Goal: Task Accomplishment & Management: Manage account settings

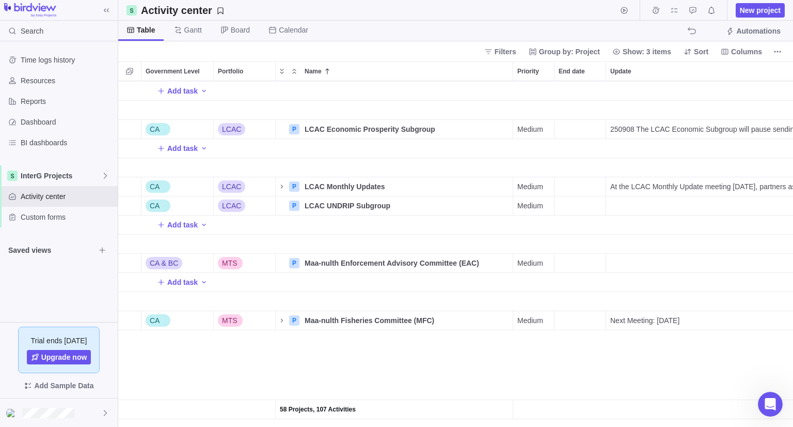
scroll to position [516, 0]
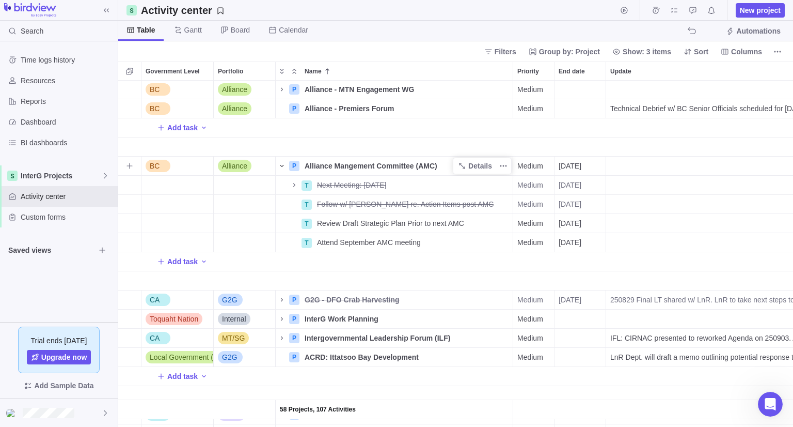
click at [279, 164] on icon "Name" at bounding box center [282, 166] width 8 height 8
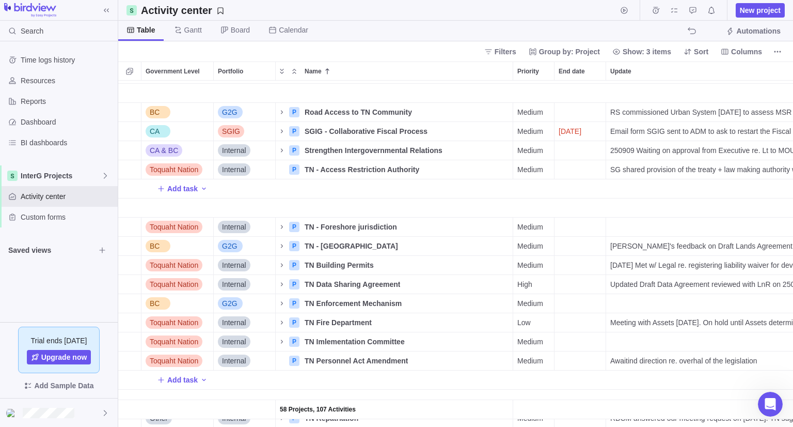
scroll to position [1438, 0]
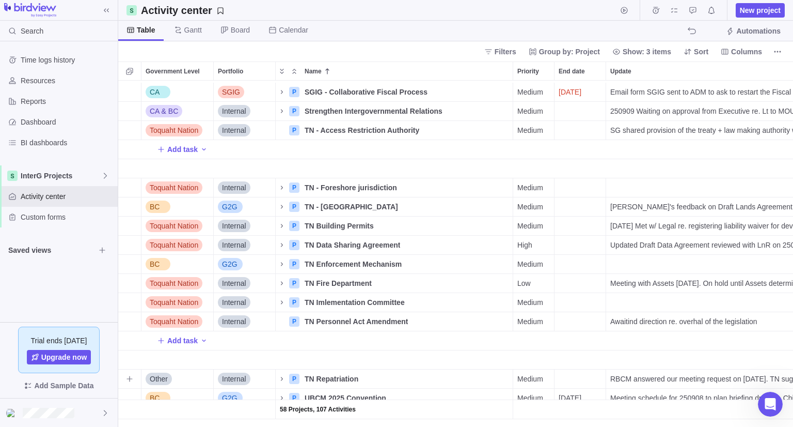
click at [768, 373] on span "RBCM answered our meeting request on [DATE]. TN suggested a virtual meeting wee…" at bounding box center [783, 378] width 347 height 10
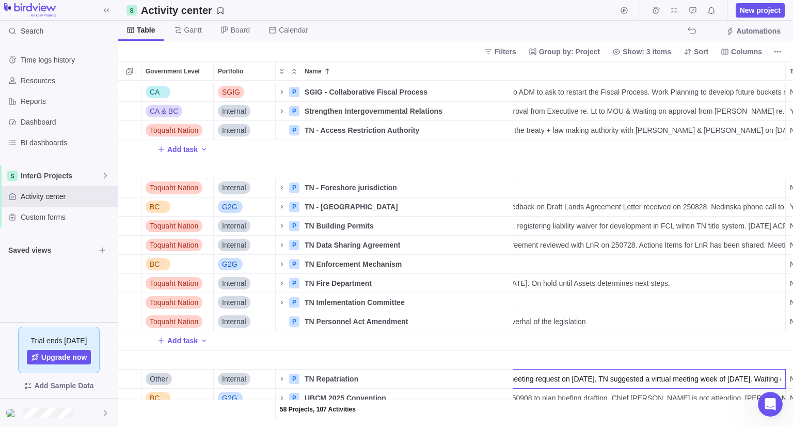
click at [768, 369] on input "RBCM answered our meeting request on [DATE]. TN suggested a virtual meeting wee…" at bounding box center [610, 379] width 352 height 20
click at [742, 373] on input "RBCM answered our meeting request on [DATE]. TN suggested a virtual meeting wee…" at bounding box center [610, 379] width 352 height 20
drag, startPoint x: 728, startPoint y: 370, endPoint x: 616, endPoint y: 358, distance: 112.2
click at [616, 358] on div "CA SGIG P SGIG - Collaborative Fiscal Process Details Medium [DATE] Email form …" at bounding box center [455, 254] width 675 height 346
click at [693, 371] on input "RBCM answered our meeting request on [DATE]. TN suggested a virtual meeting wee…" at bounding box center [610, 379] width 352 height 20
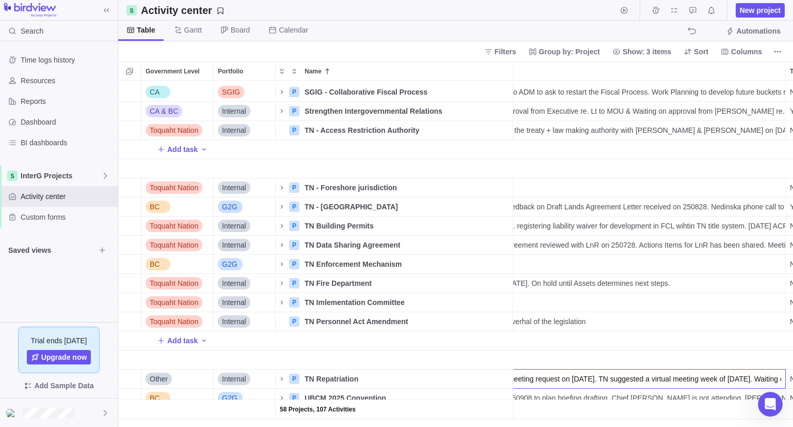
click at [605, 369] on input "RBCM answered our meeting request on [DATE]. TN suggested a virtual meeting wee…" at bounding box center [610, 379] width 352 height 20
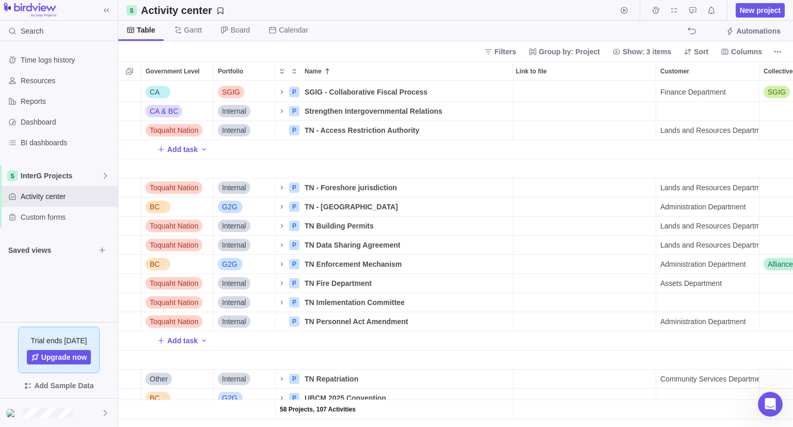
scroll to position [0, 670]
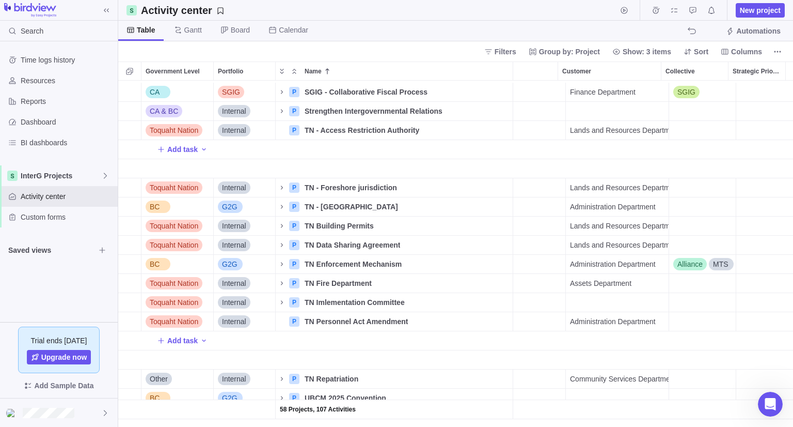
drag, startPoint x: 601, startPoint y: 372, endPoint x: 467, endPoint y: 349, distance: 136.4
click at [467, 349] on div "CA SGIG P SGIG - Collaborative Fiscal Process Details Medium [DATE] Email form …" at bounding box center [455, 254] width 675 height 346
click at [281, 371] on input "RBCM answered our meeting request on [DATE]. TN suggested a virtual meeting wee…" at bounding box center [119, 379] width 352 height 20
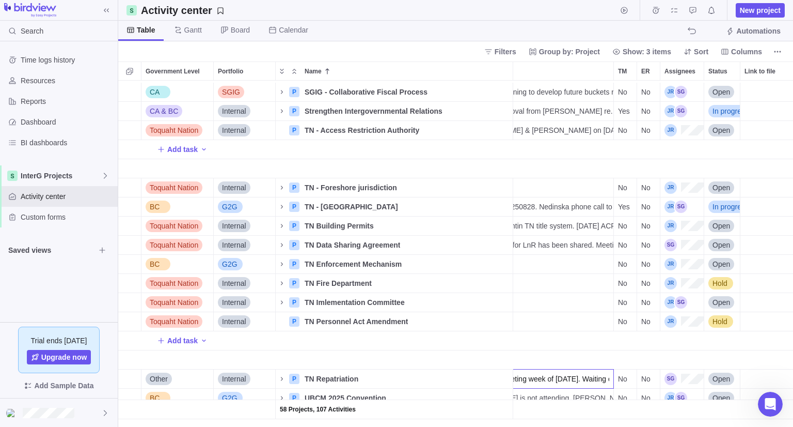
scroll to position [0, 249]
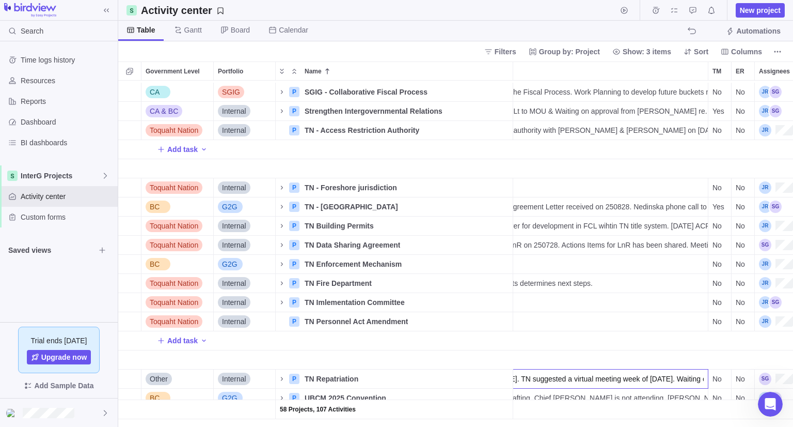
click at [324, 368] on div "CA SGIG P SGIG - Collaborative Fiscal Process Details Medium [DATE] Email form …" at bounding box center [455, 254] width 675 height 346
click at [469, 373] on span "Details" at bounding box center [475, 378] width 42 height 14
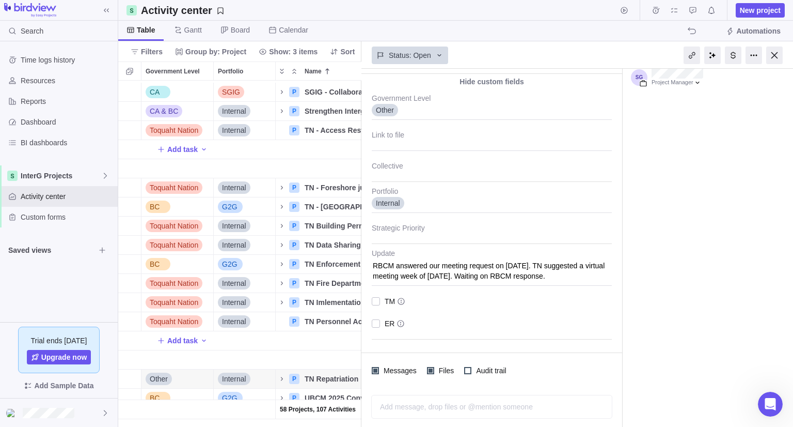
scroll to position [171, 0]
click at [416, 270] on textarea "RBCM answered our meeting request on [DATE]. TN suggested a virtual meeting wee…" at bounding box center [492, 267] width 240 height 37
type textarea "x"
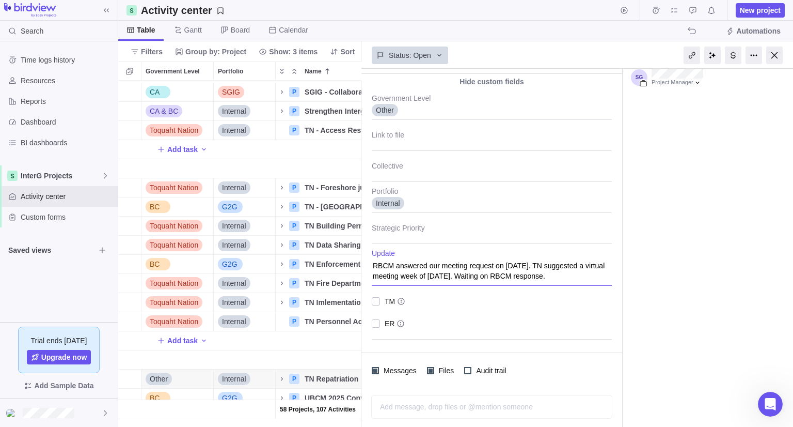
type textarea "V"
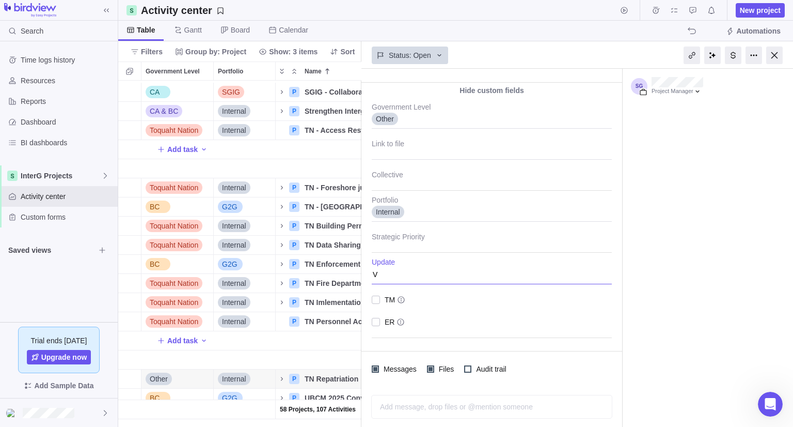
scroll to position [161, 0]
type textarea "x"
type textarea "Vi"
type textarea "x"
type textarea "Vir"
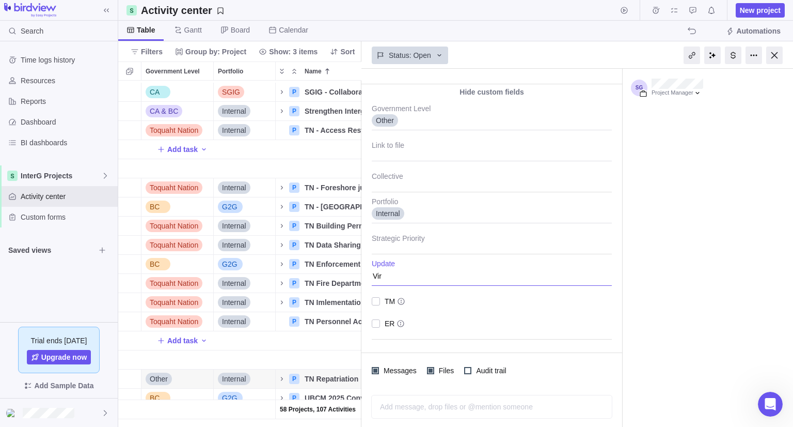
type textarea "x"
type textarea "Virt"
type textarea "x"
type textarea "Virtu"
type textarea "x"
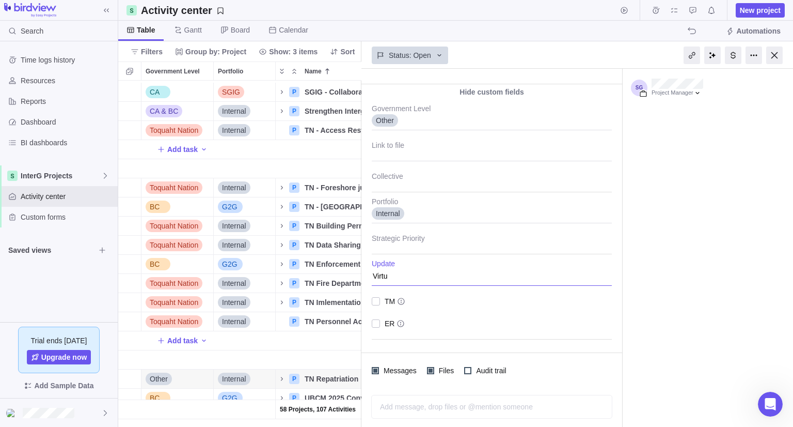
type textarea "Virtua"
type textarea "x"
type textarea "Virtual"
type textarea "x"
type textarea "Virtual"
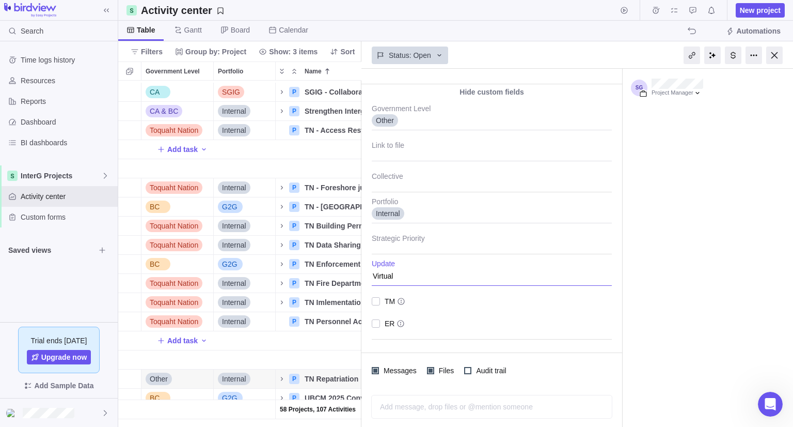
type textarea "x"
type textarea "Virtual m"
type textarea "x"
type textarea "Virtual me"
type textarea "x"
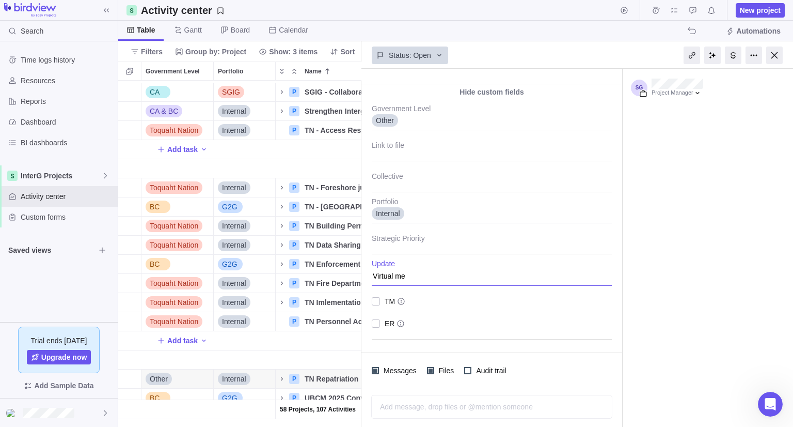
type textarea "Virtual mee"
type textarea "x"
type textarea "Virtual meet"
type textarea "x"
type textarea "Virtual meeti"
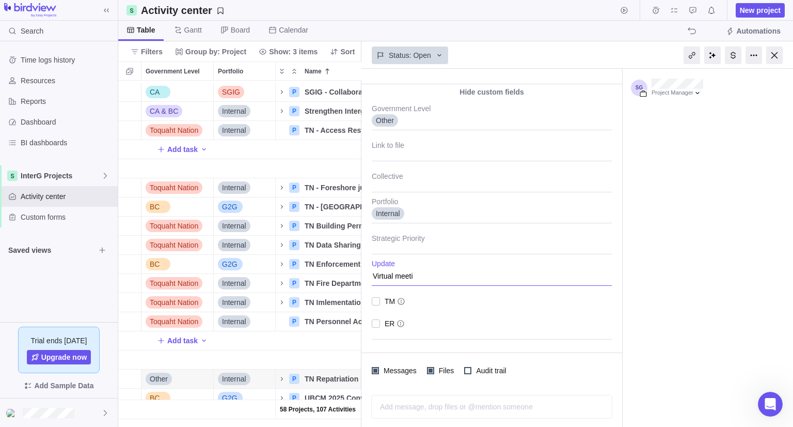
type textarea "x"
type textarea "Virtual meetin"
type textarea "x"
type textarea "Virtual meeting"
type textarea "x"
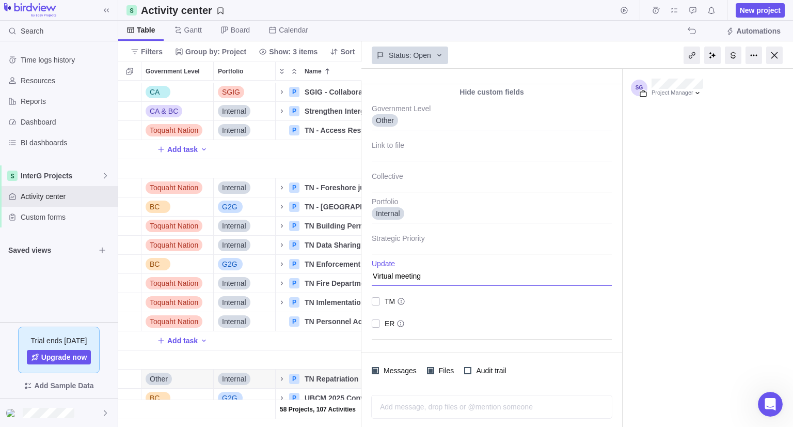
type textarea "Virtual meeting"
type textarea "x"
type textarea "Virtual meeting S"
type textarea "x"
type textarea "Virtual meeting Sc"
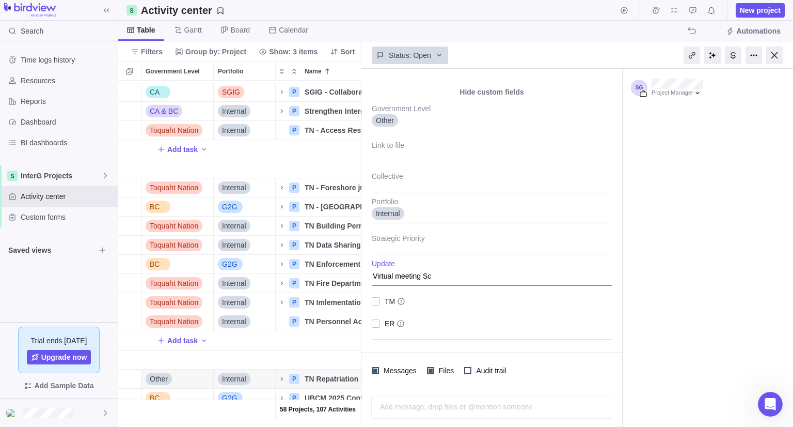
type textarea "x"
type textarea "Virtual meeting Sch"
type textarea "x"
type textarea "Virtual meeting Sche"
type textarea "x"
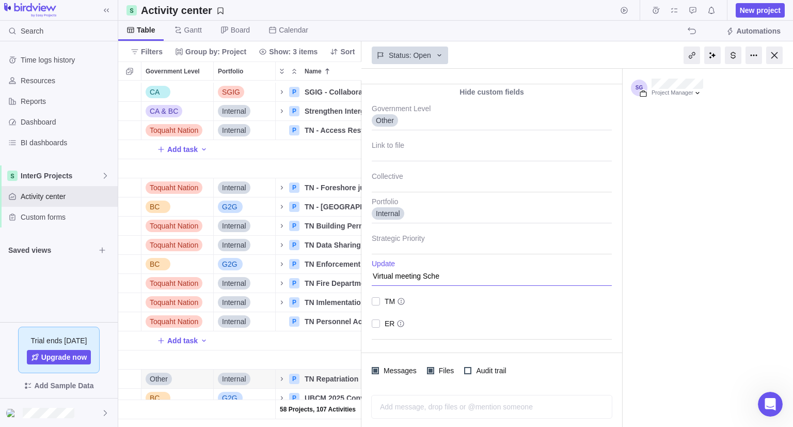
type textarea "Virtual meeting Sched"
type textarea "x"
type textarea "Virtual meeting Schedu"
type textarea "x"
type textarea "Virtual meeting Schedul"
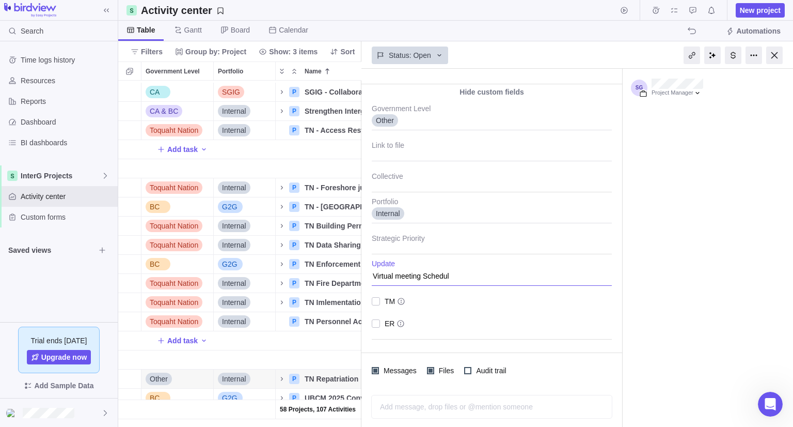
type textarea "x"
type textarea "Virtual meeting Schedule"
type textarea "x"
type textarea "Virtual meeting Scheduled"
type textarea "x"
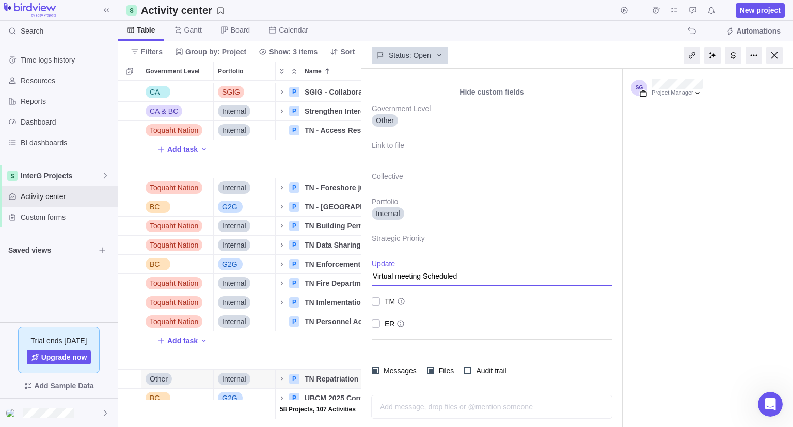
type textarea "Virtual meeting Scheduled f"
type textarea "x"
type textarea "Virtual meeting Scheduled fo"
type textarea "x"
type textarea "Virtual meeting Scheduled for"
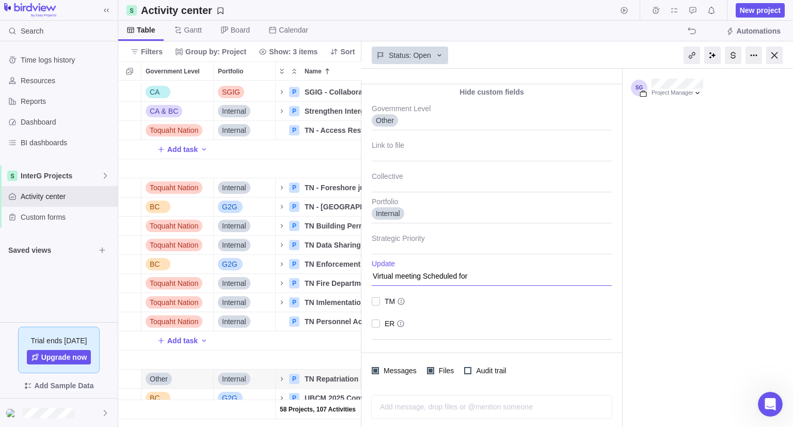
type textarea "x"
type textarea "Virtual meeting Scheduled for"
type textarea "x"
type textarea "Virtual meeting Scheduled for O"
type textarea "x"
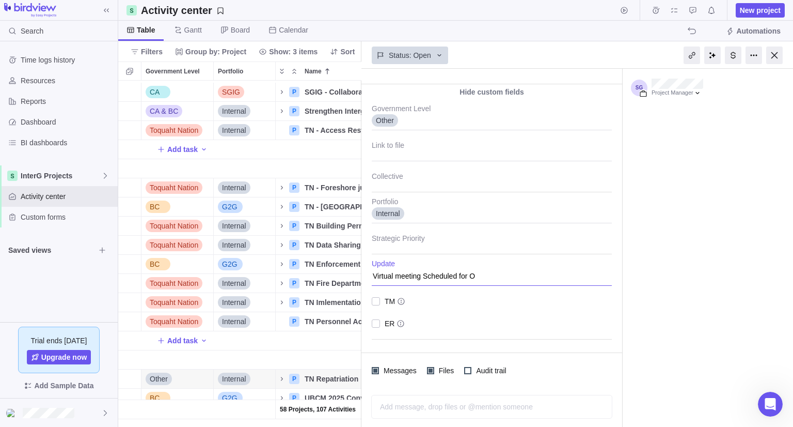
type textarea "Virtual meeting Scheduled for Oc"
type textarea "x"
type textarea "Virtual meeting Scheduled for Oct"
type textarea "x"
type textarea "Virtual meeting Scheduled for Octo"
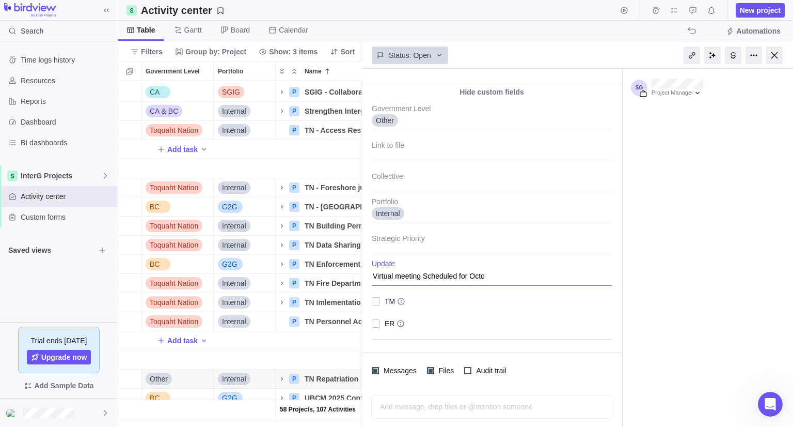
type textarea "x"
type textarea "Virtual meeting Scheduled for [PERSON_NAME]"
type textarea "x"
type textarea "Virtual meeting Scheduled for Octo"
type textarea "x"
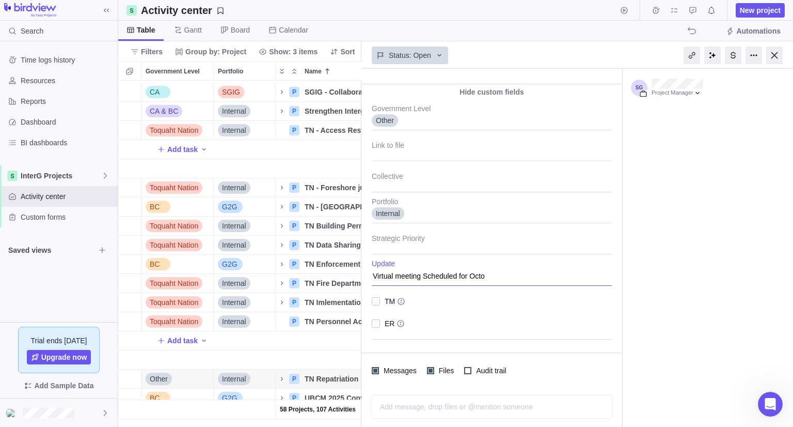
type textarea "Virtual meeting Scheduled for Octob"
type textarea "x"
type textarea "Virtual meeting Scheduled for Octobe"
type textarea "x"
type textarea "Virtual meeting Scheduled for October"
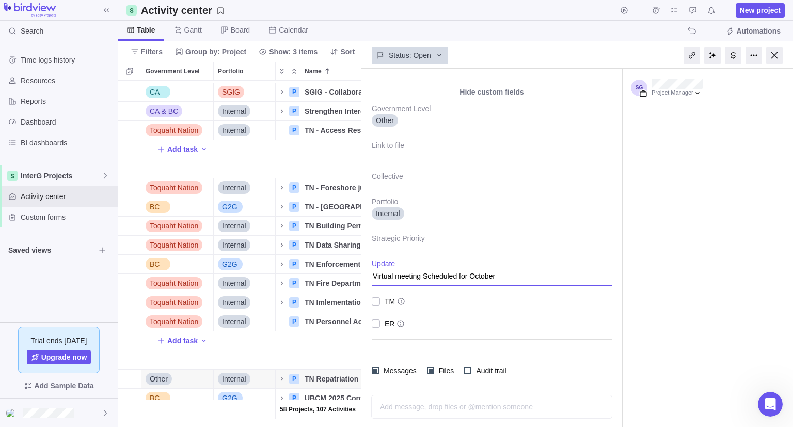
type textarea "x"
type textarea "Virtual meeting Scheduled for October"
type textarea "x"
type textarea "Virtual meeting Scheduled for October"
click at [527, 271] on textarea "Virtual meeting Scheduled for October" at bounding box center [492, 272] width 240 height 26
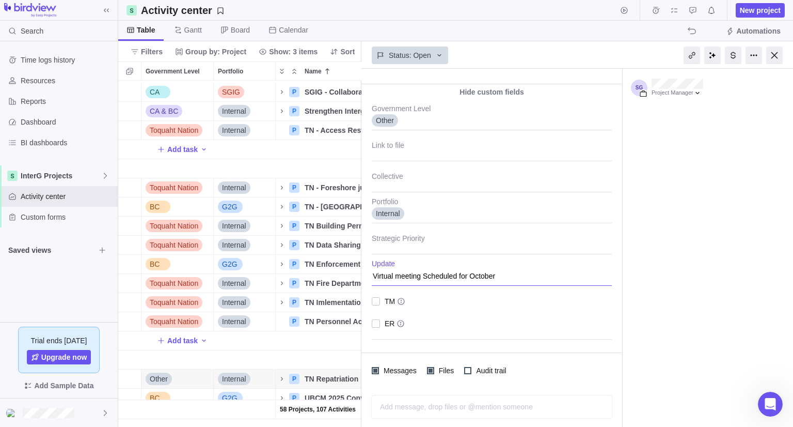
click at [525, 273] on textarea "Virtual meeting Scheduled for October" at bounding box center [492, 272] width 240 height 26
type textarea "x"
type textarea "Virtual meeting Scheduled for [DATE]"
type textarea "x"
type textarea "Virtual meeting Scheduled for October 8t"
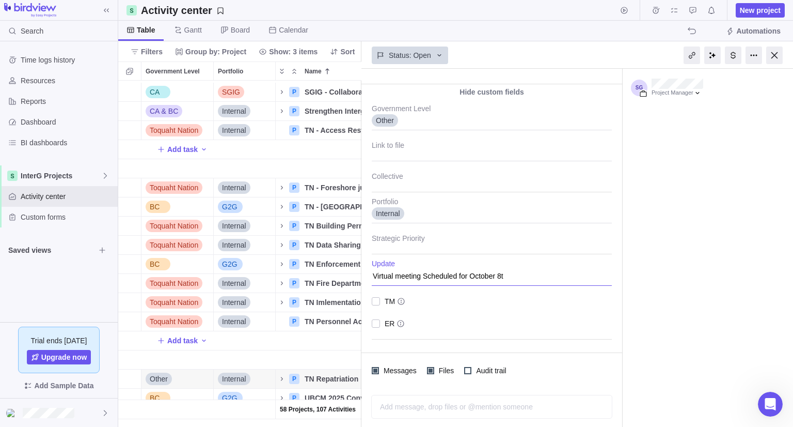
type textarea "x"
type textarea "Virtual meeting Scheduled for [DATE]"
type textarea "x"
type textarea "Virtual meeting Scheduled for October 8t"
type textarea "x"
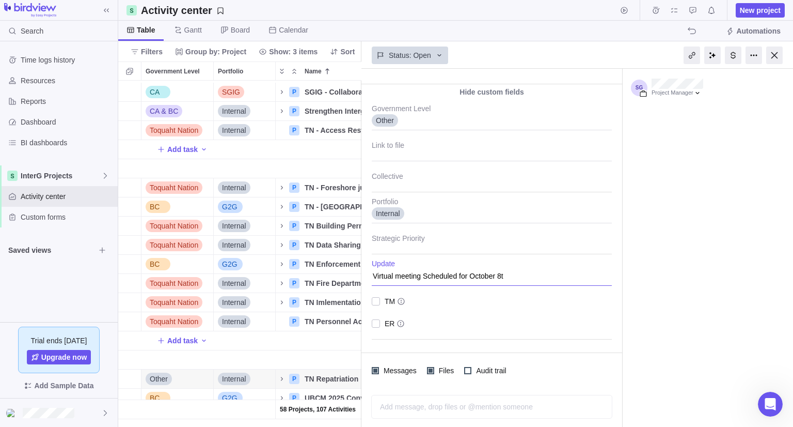
type textarea "Virtual meeting Scheduled for [DATE]"
type textarea "x"
type textarea "Virtual meeting Scheduled for October 8t"
type textarea "x"
type textarea "Virtual meeting Scheduled for [DATE]"
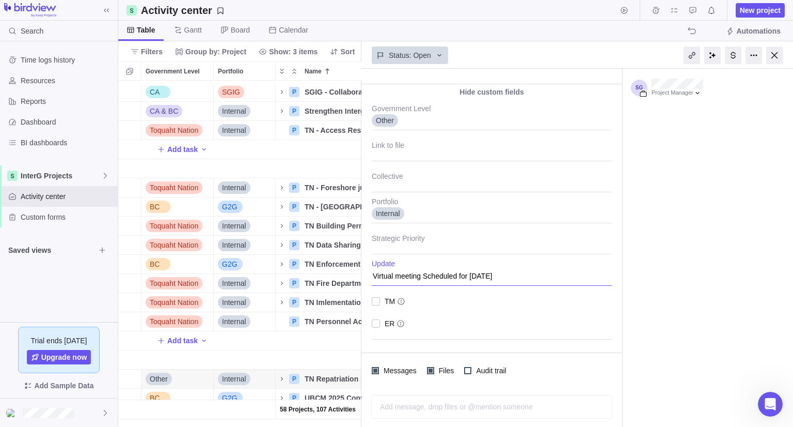
type textarea "x"
type textarea "Virtual meeting Scheduled for [DATE],"
type textarea "x"
type textarea "Virtual meeting Scheduled for [DATE], 2"
type textarea "x"
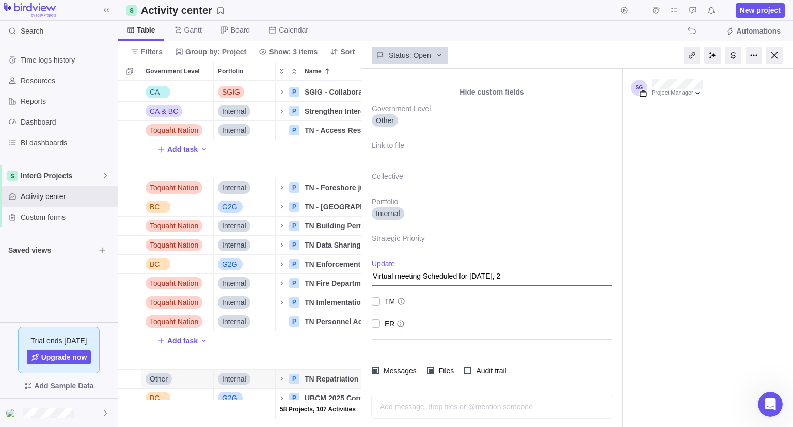
type textarea "Virtual meeting Scheduled for [DATE]"
type textarea "x"
type textarea "Virtual meeting Scheduled for [DATE], 202"
type textarea "x"
type textarea "Virtual meeting Scheduled for [DATE]"
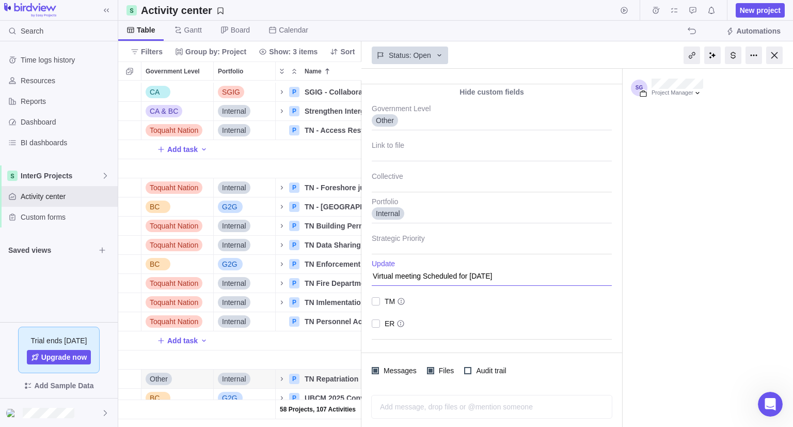
type textarea "x"
type textarea "Virtual meeting Scheduled for [DATE]."
type textarea "x"
type textarea "Virtual meeting Scheduled for [DATE]."
type textarea "x"
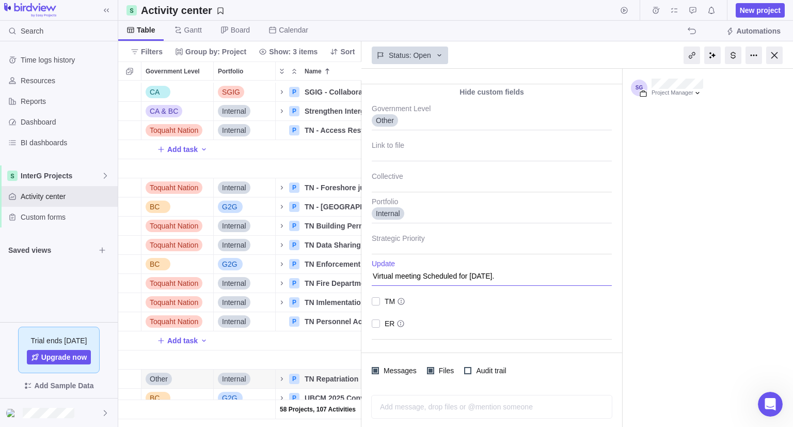
type textarea "Virtual meeting Scheduled for [DATE]."
type textarea "x"
type textarea "Virtual meeting Scheduled for [DATE]"
type textarea "x"
type textarea "Virtual meeting Scheduled for [DATE]"
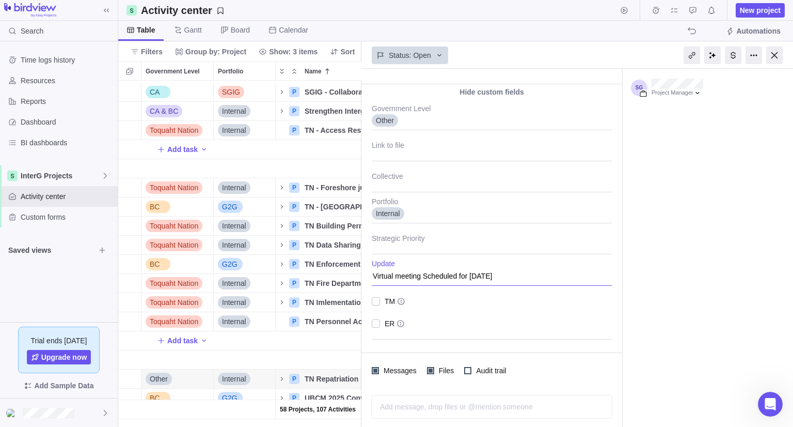
type textarea "x"
type textarea "Virtual meeting Scheduled for [DATE] b"
type textarea "x"
type textarea "Virtual meeting Scheduled for [DATE] be"
type textarea "x"
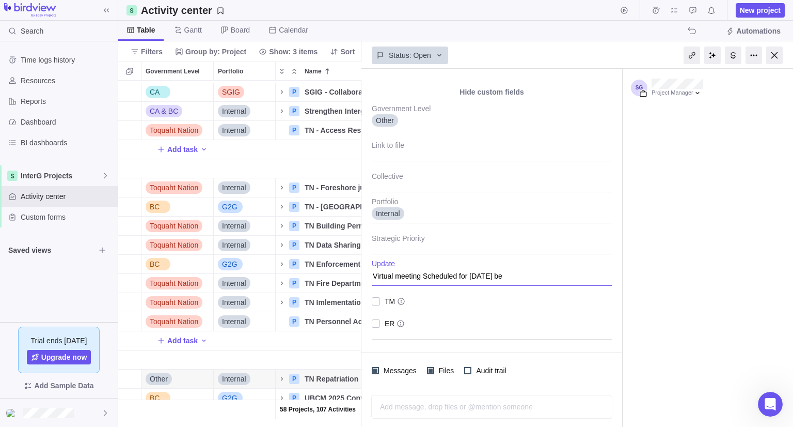
type textarea "Virtual meeting Scheduled for [DATE] bet"
type textarea "x"
type textarea "Virtual meeting Scheduled for [DATE] betw"
type textarea "x"
type textarea "Virtual meeting Scheduled for [DATE] betwe"
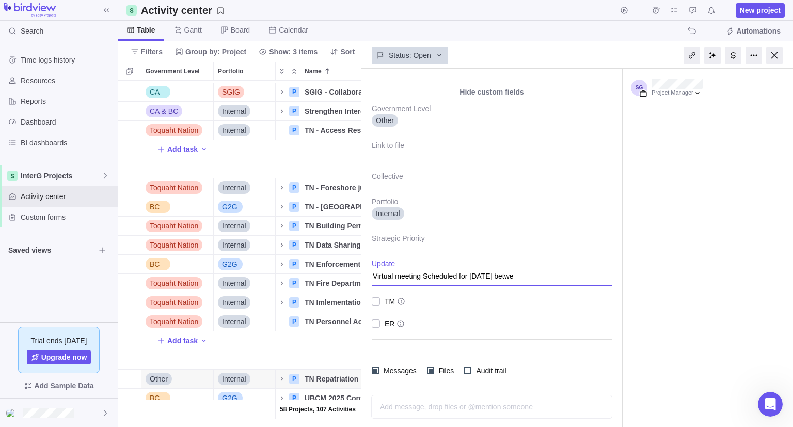
type textarea "x"
type textarea "Virtual meeting Scheduled for [DATE] betwee"
type textarea "x"
type textarea "Virtual meeting Scheduled for [DATE] between"
type textarea "x"
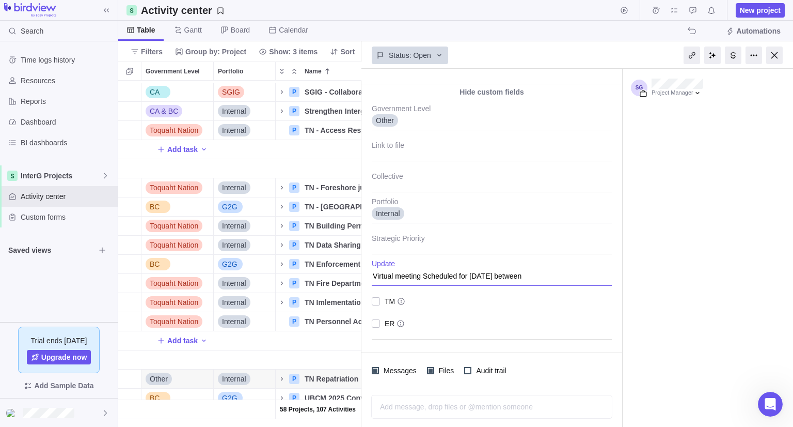
type textarea "Virtual meeting Scheduled for [DATE] between"
type textarea "x"
type textarea "Virtual meeting Scheduled for [DATE] between R"
type textarea "x"
type textarea "Virtual meeting Scheduled for [DATE] between RB"
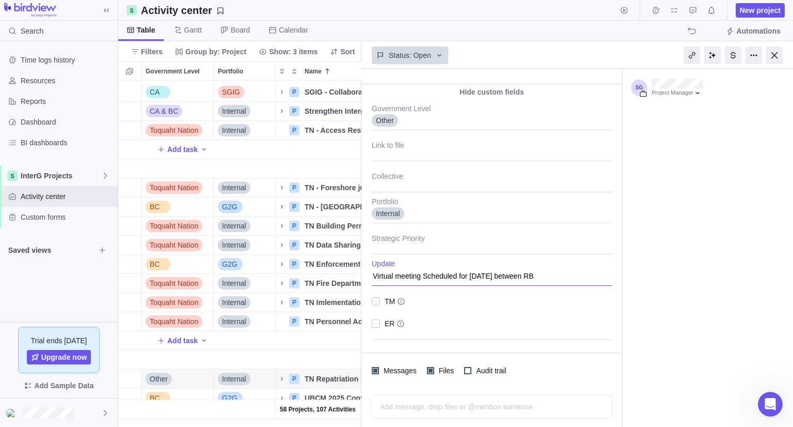
type textarea "x"
type textarea "Virtual meeting Scheduled for [DATE] between RBC"
type textarea "x"
type textarea "Virtual meeting Scheduled for [DATE] between RBCM"
type textarea "x"
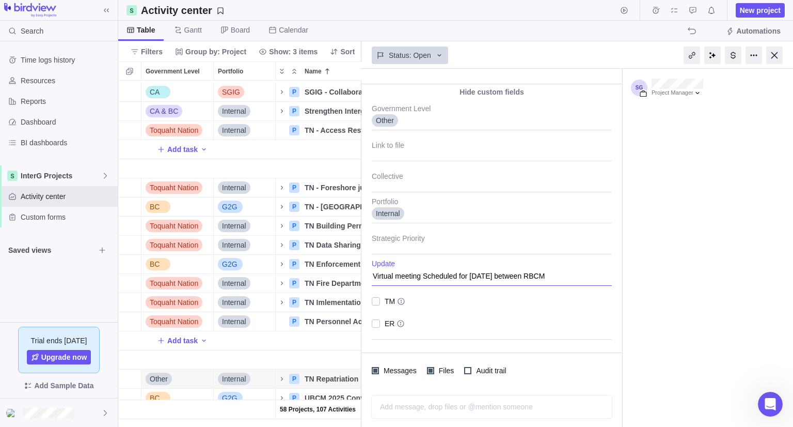
type textarea "Virtual meeting Scheduled for [DATE] between RBCM"
type textarea "x"
type textarea "Virtual meeting Scheduled for [DATE] between RBCM &"
type textarea "x"
type textarea "Virtual meeting Scheduled for [DATE] between RBCM &"
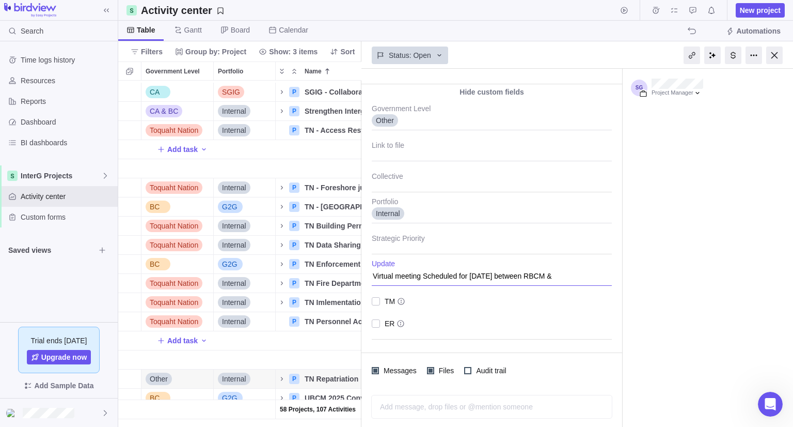
type textarea "x"
type textarea "Virtual meeting Scheduled for [DATE] between RBCM & T"
type textarea "x"
type textarea "Virtual meeting Scheduled for [DATE] between RBCM & [GEOGRAPHIC_DATA]"
click at [376, 306] on div at bounding box center [376, 301] width 8 height 14
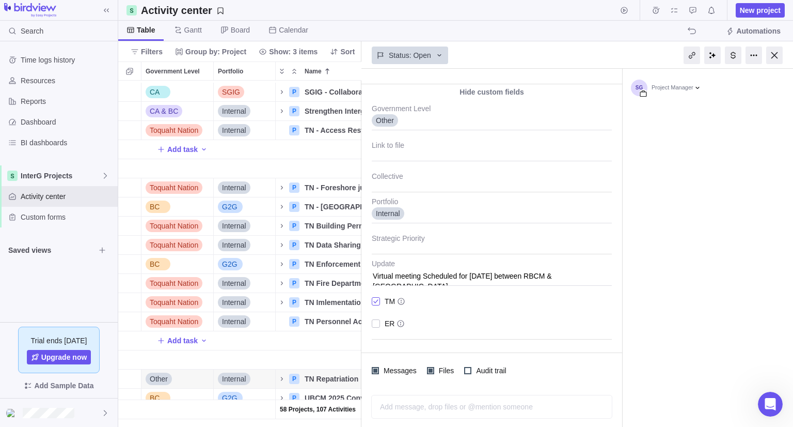
type textarea "x"
click at [771, 58] on div at bounding box center [774, 55] width 17 height 18
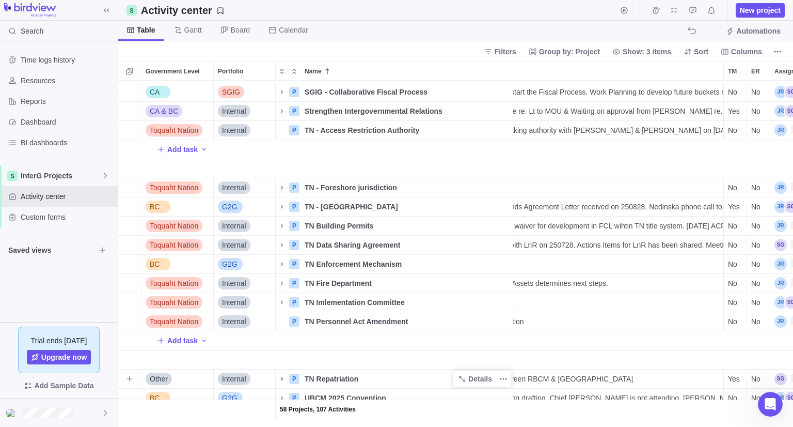
click at [282, 376] on icon "Name" at bounding box center [282, 378] width 2 height 4
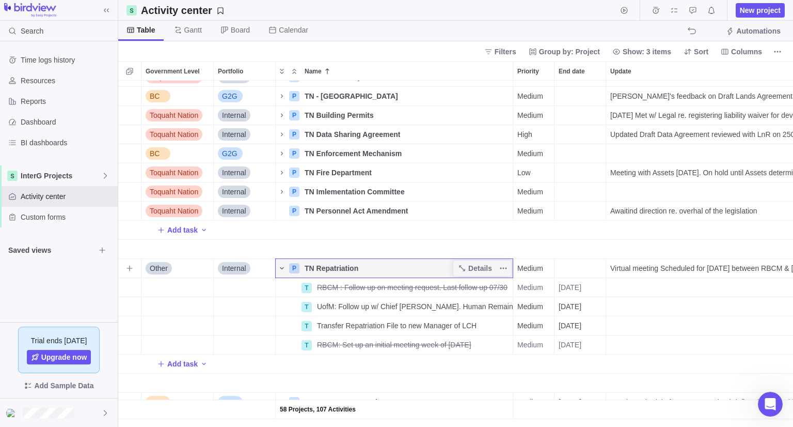
click at [280, 268] on icon "Name" at bounding box center [282, 268] width 8 height 8
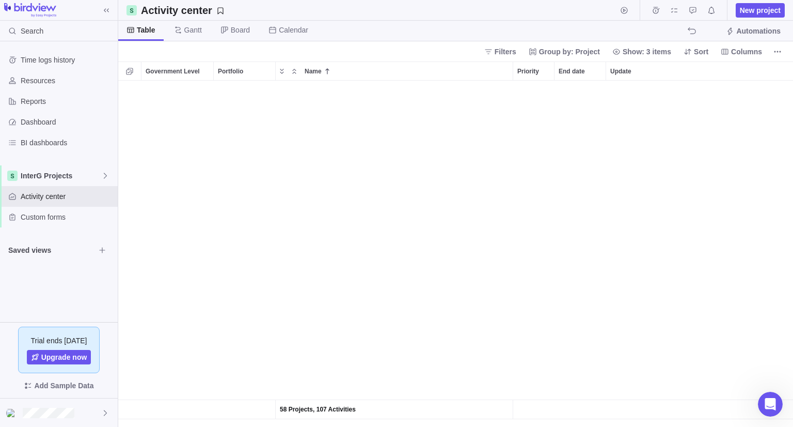
scroll to position [1343, 0]
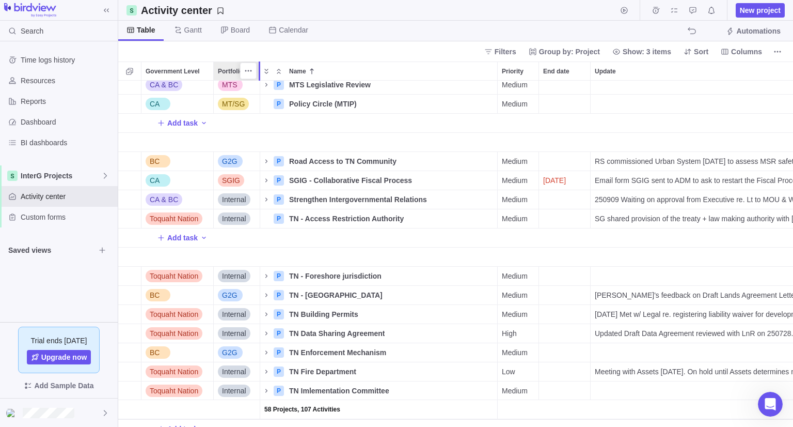
drag, startPoint x: 273, startPoint y: 72, endPoint x: 256, endPoint y: 91, distance: 26.0
click at [256, 91] on div "Government Level Portfolio Name Priority End date Update TM ER Assignees Status…" at bounding box center [455, 243] width 675 height 365
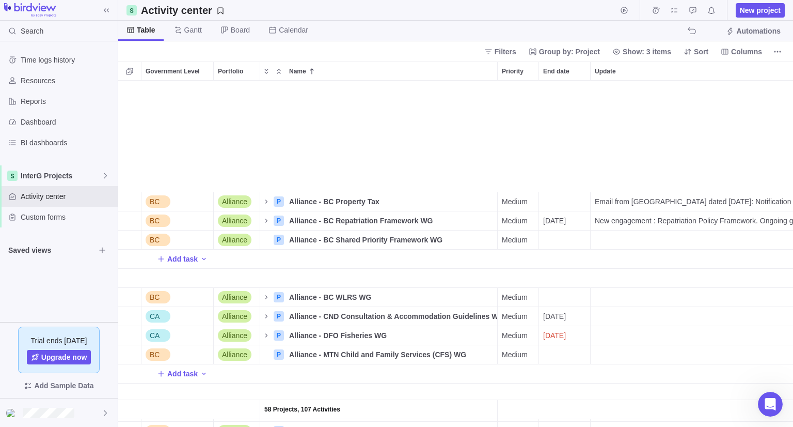
scroll to position [310, 0]
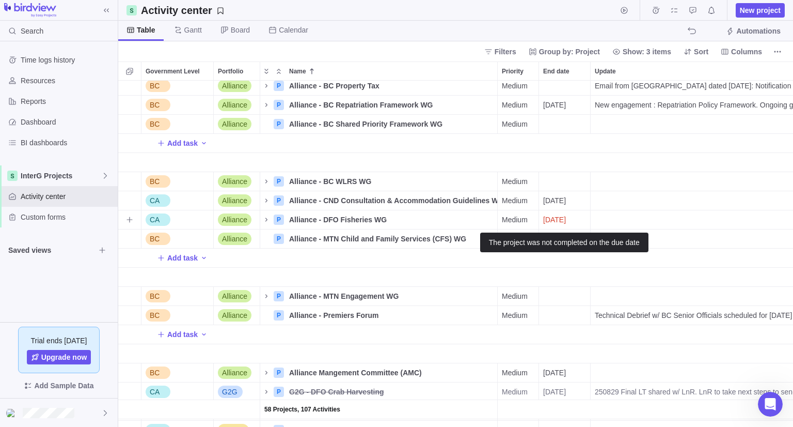
click at [552, 225] on div "[DATE]" at bounding box center [564, 219] width 51 height 19
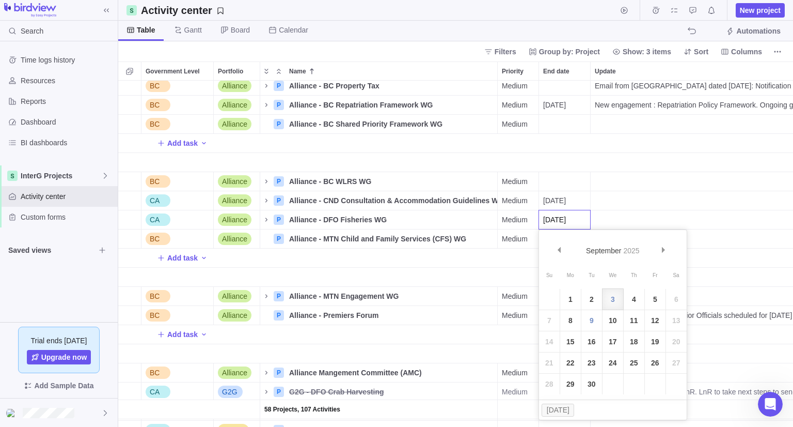
click at [552, 225] on input "[DATE]" at bounding box center [565, 220] width 52 height 20
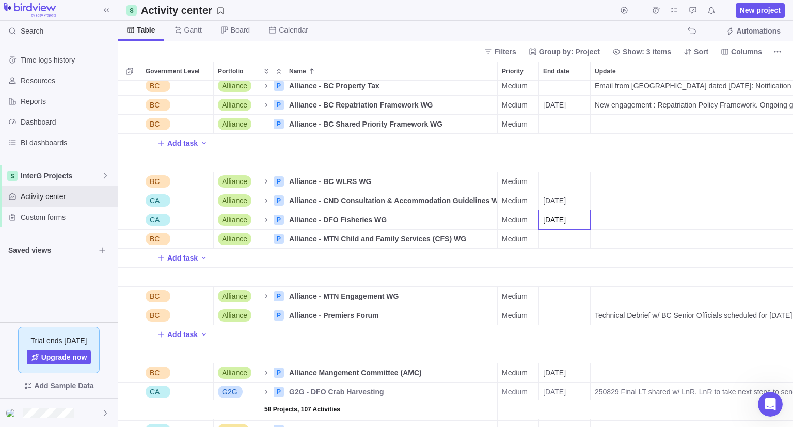
click at [570, 143] on div "58 Projects, 107 Activities BC Alliance P Alliance - BC Property Tax Details Me…" at bounding box center [455, 254] width 675 height 346
click at [268, 224] on icon "Name" at bounding box center [266, 219] width 8 height 8
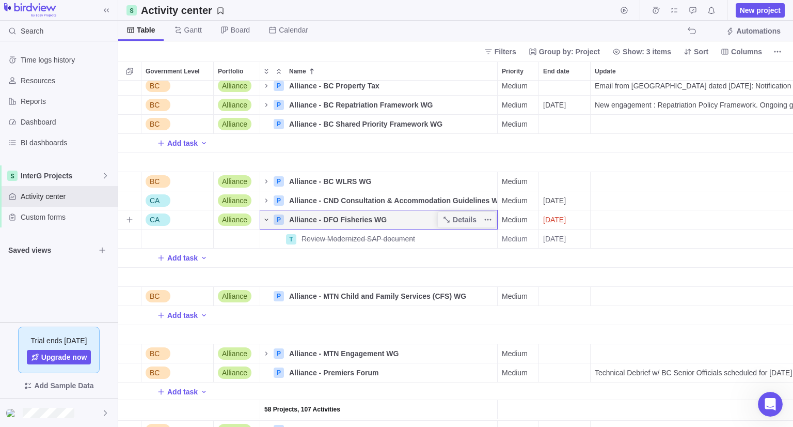
click at [268, 224] on icon "Name" at bounding box center [266, 219] width 8 height 8
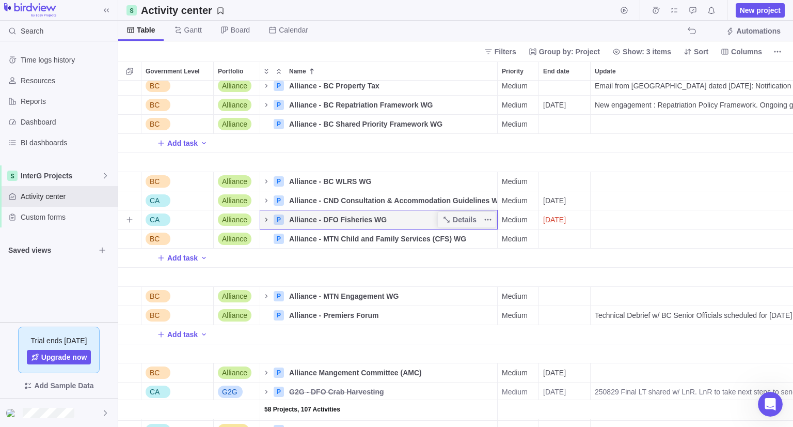
click at [268, 224] on icon "Name" at bounding box center [266, 219] width 8 height 8
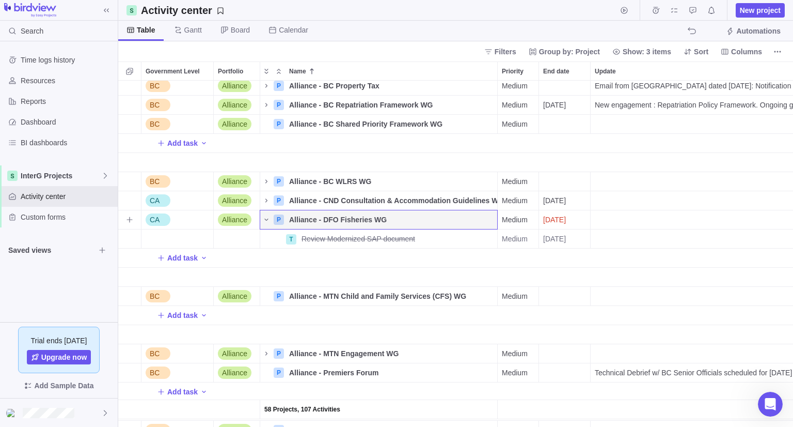
click at [566, 223] on span "[DATE]" at bounding box center [554, 219] width 23 height 10
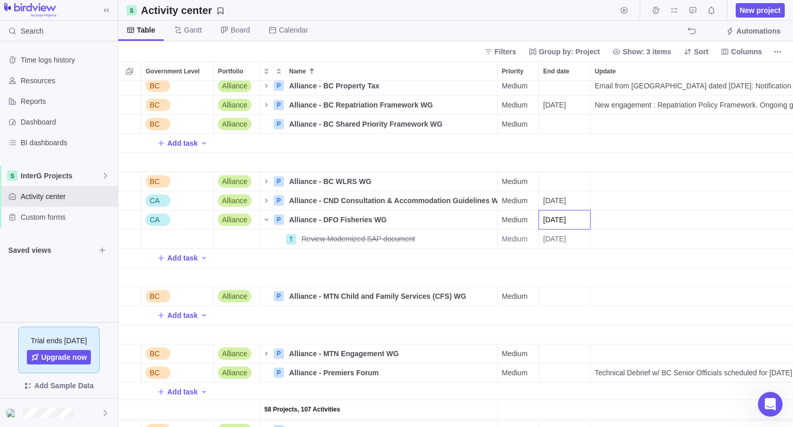
click at [577, 165] on div "58 Projects, 107 Activities BC Alliance P Alliance - BC Property Tax Details Me…" at bounding box center [455, 254] width 675 height 346
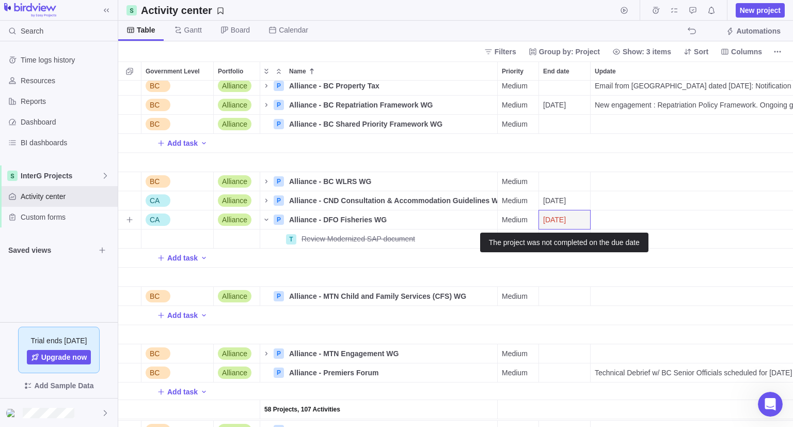
click at [552, 221] on span "[DATE]" at bounding box center [554, 219] width 23 height 10
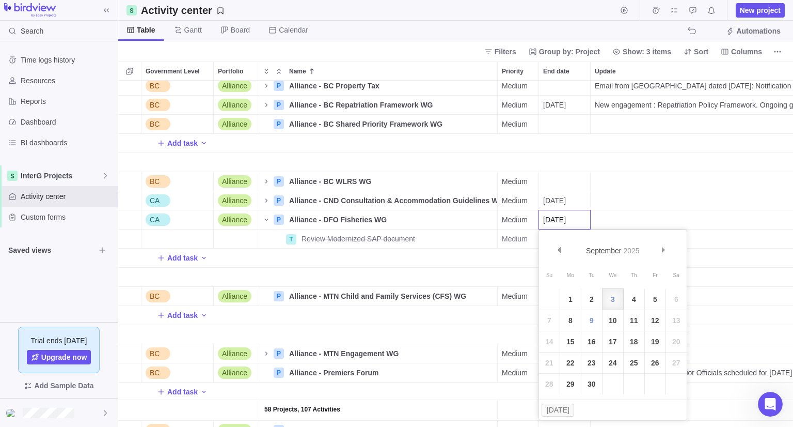
click at [601, 149] on div "58 Projects, 107 Activities BC Alliance P Alliance - BC Property Tax Details Me…" at bounding box center [455, 254] width 675 height 346
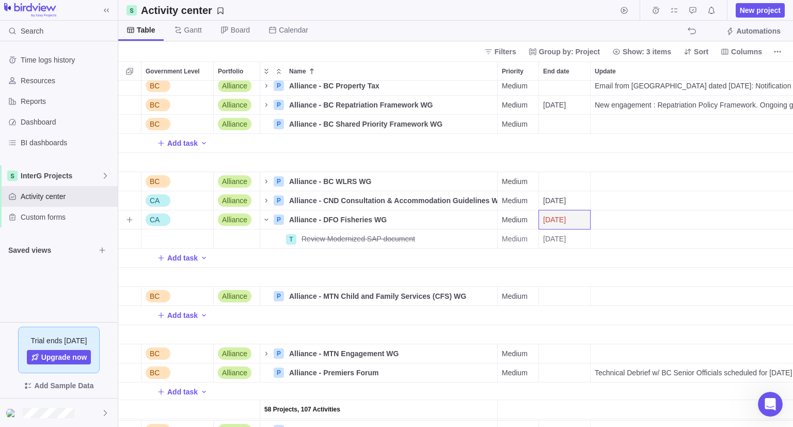
click at [570, 226] on div "[DATE]" at bounding box center [564, 219] width 51 height 19
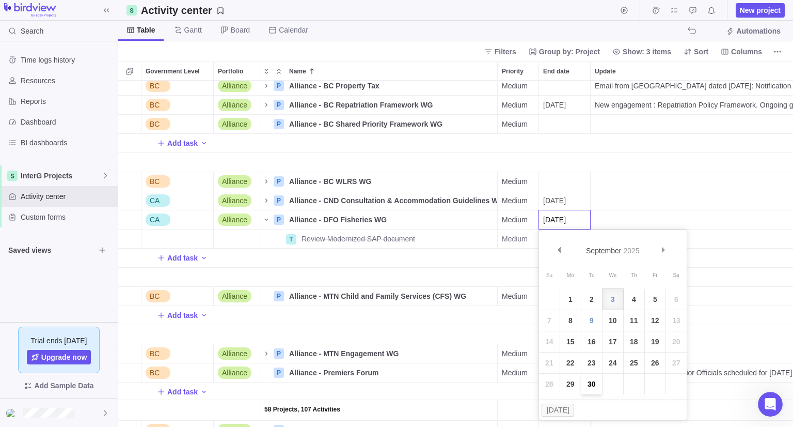
click at [590, 388] on link "30" at bounding box center [591, 383] width 21 height 21
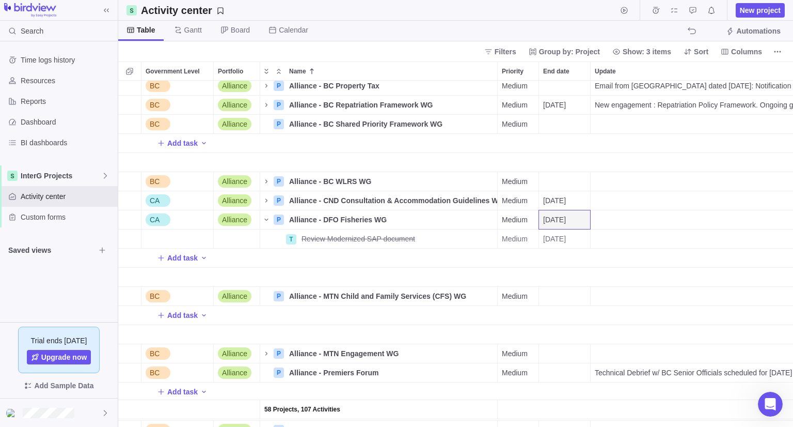
click at [488, 167] on div "Name" at bounding box center [379, 162] width 238 height 19
